Goal: Check status

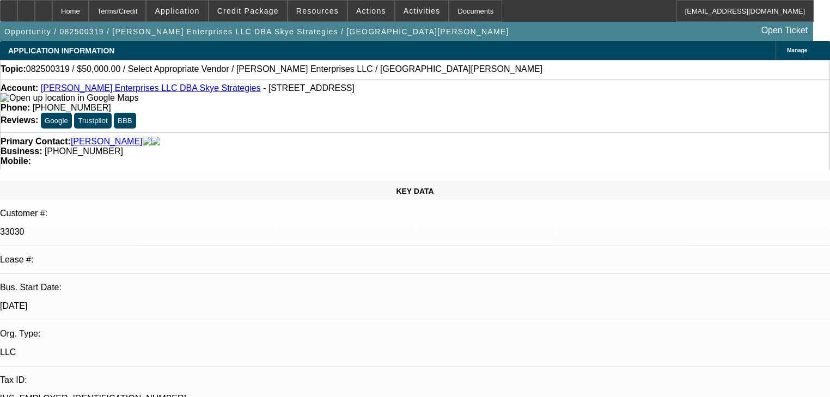
select select "0"
select select "2"
select select "0.1"
select select "1"
select select "2"
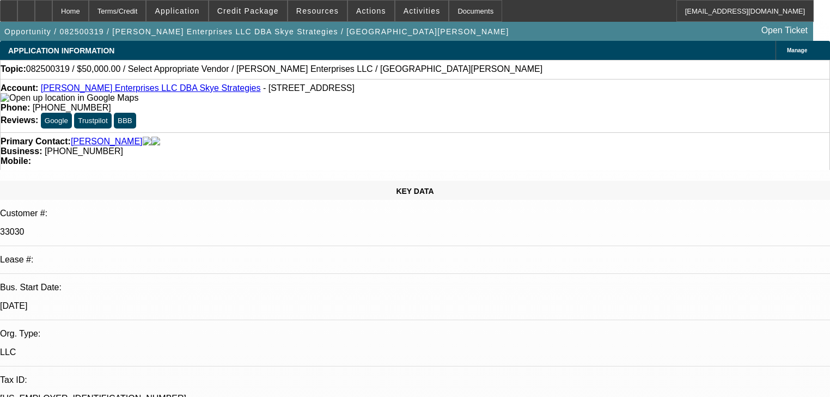
select select "4"
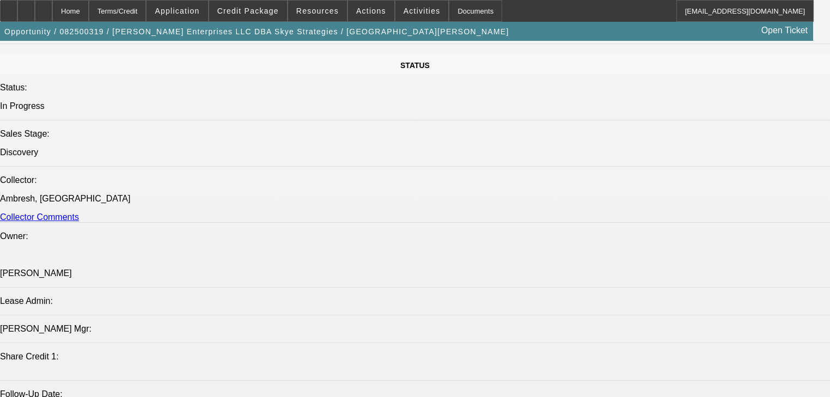
scroll to position [1308, 0]
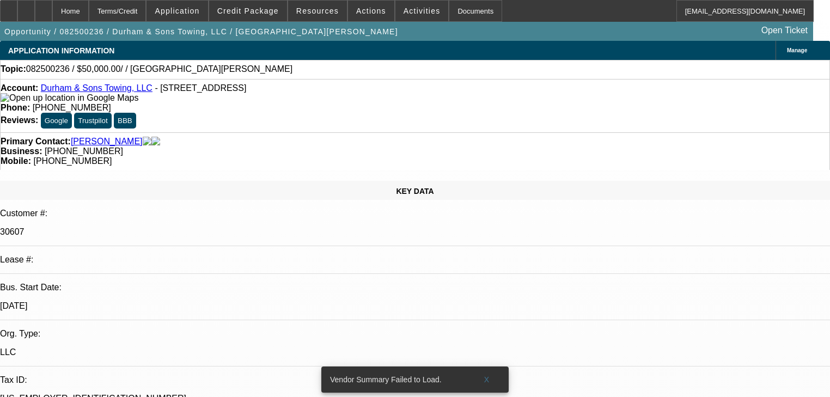
select select "0"
select select "2"
select select "0.1"
select select "4"
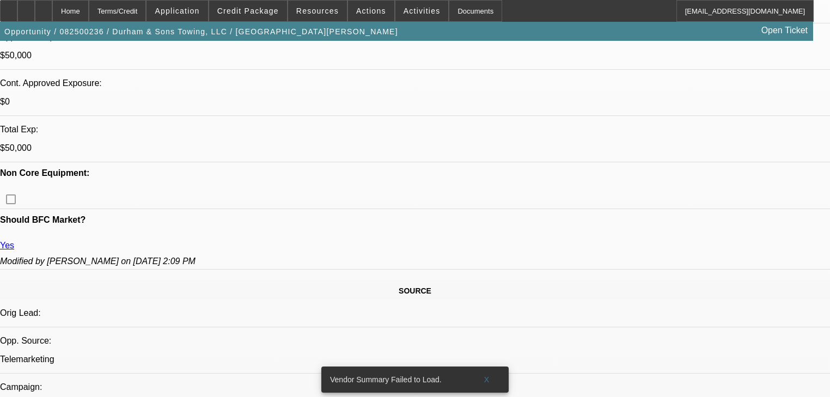
scroll to position [654, 0]
